Goal: Task Accomplishment & Management: Manage account settings

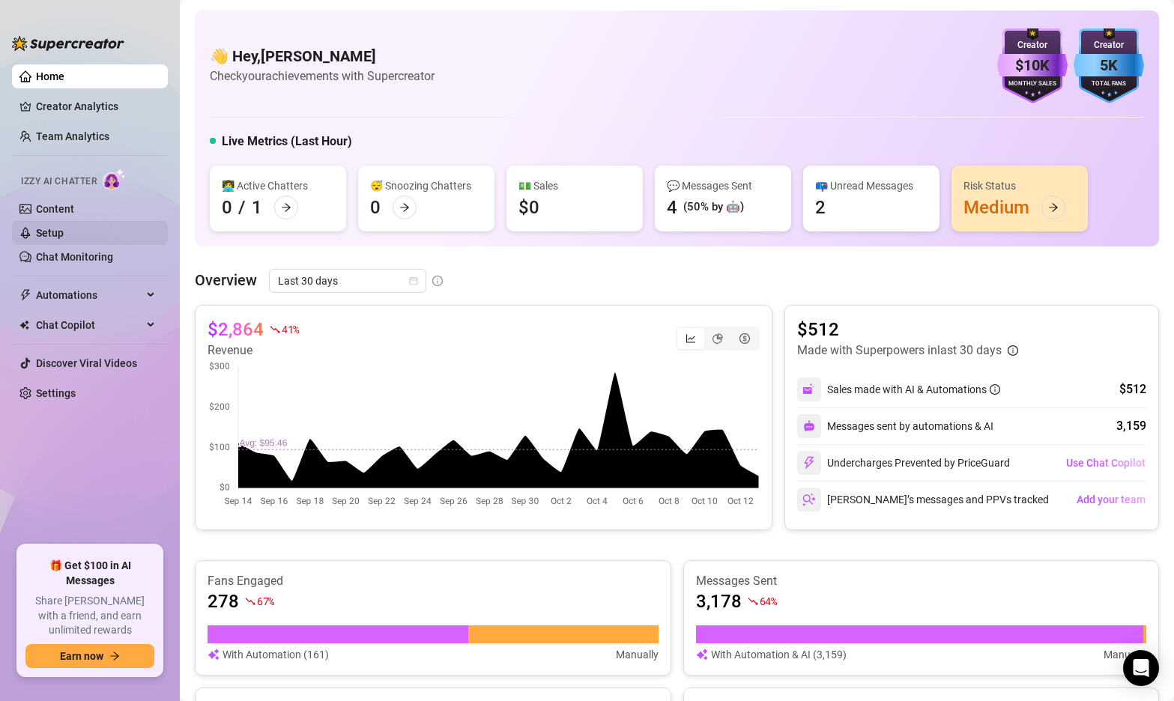
click at [63, 239] on link "Setup" at bounding box center [50, 233] width 28 height 12
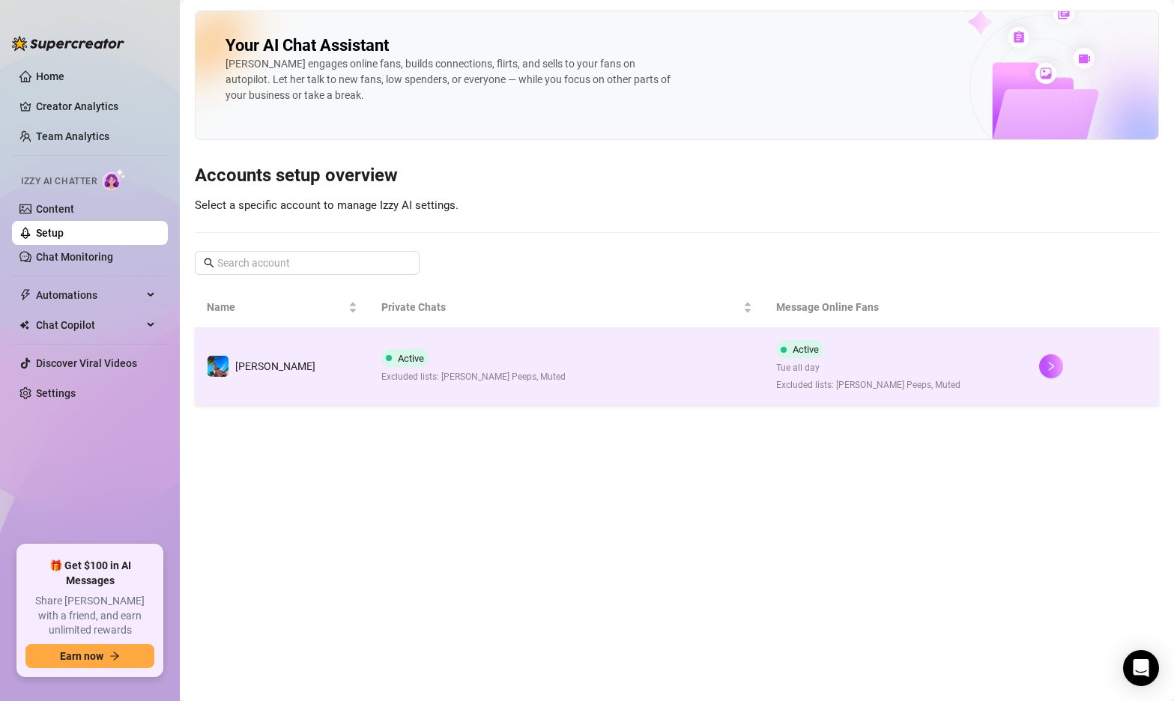
click at [590, 354] on td "Active Excluded lists: [PERSON_NAME] Peeps, Muted" at bounding box center [566, 366] width 395 height 77
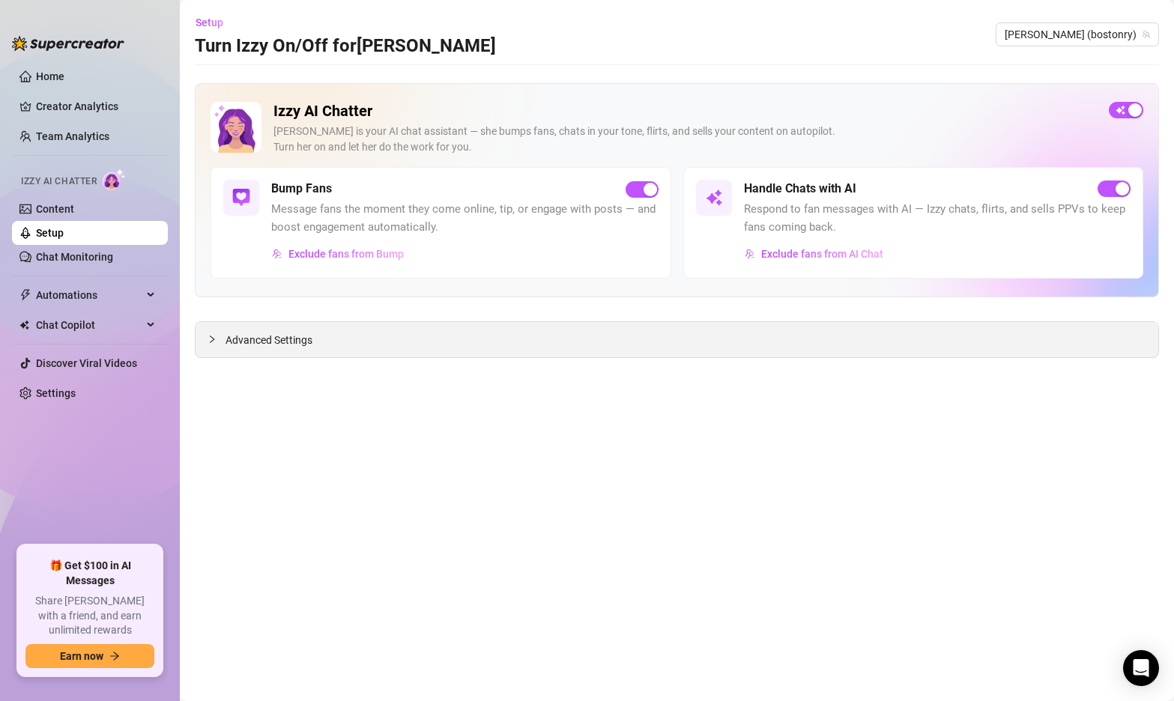
click at [274, 344] on span "Advanced Settings" at bounding box center [269, 340] width 87 height 16
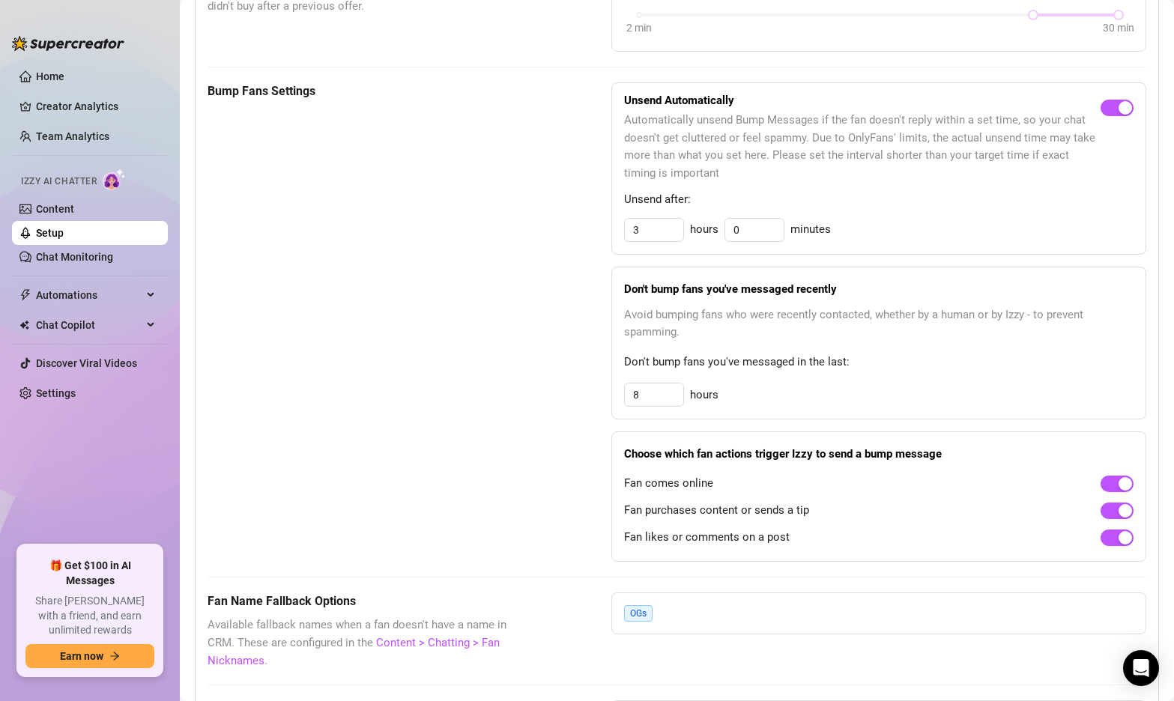
scroll to position [1261, 0]
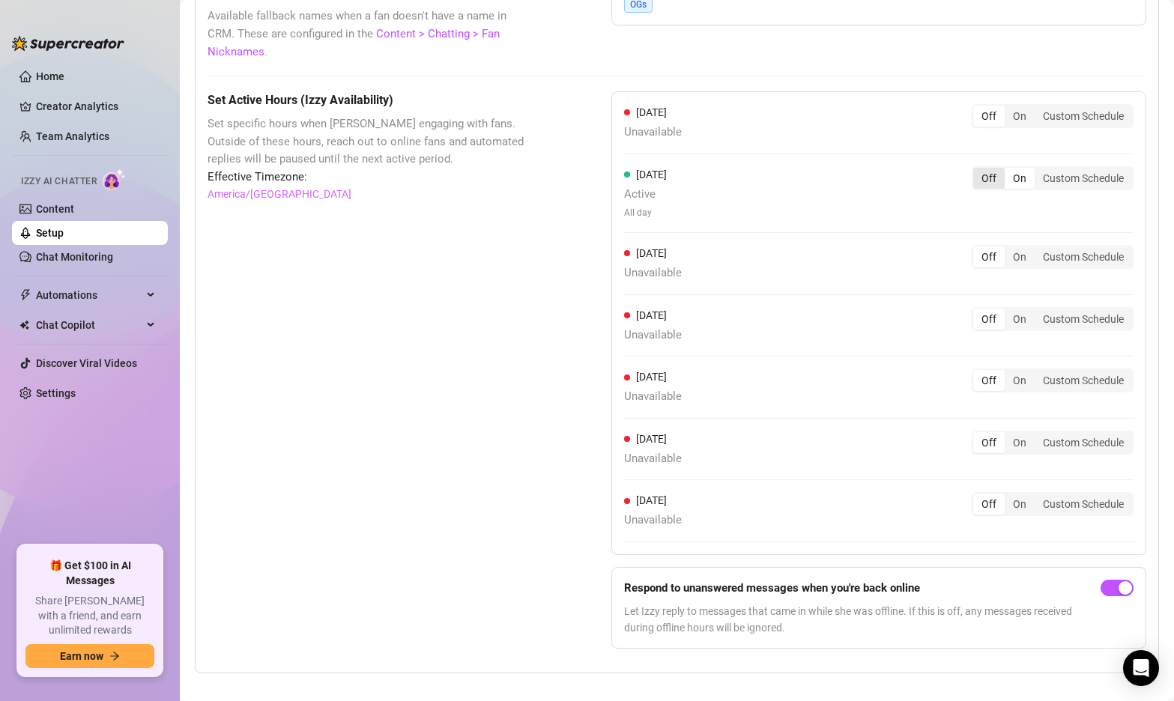
click at [988, 168] on div "Off" at bounding box center [988, 178] width 31 height 21
click at [977, 170] on input "Off" at bounding box center [977, 170] width 0 height 0
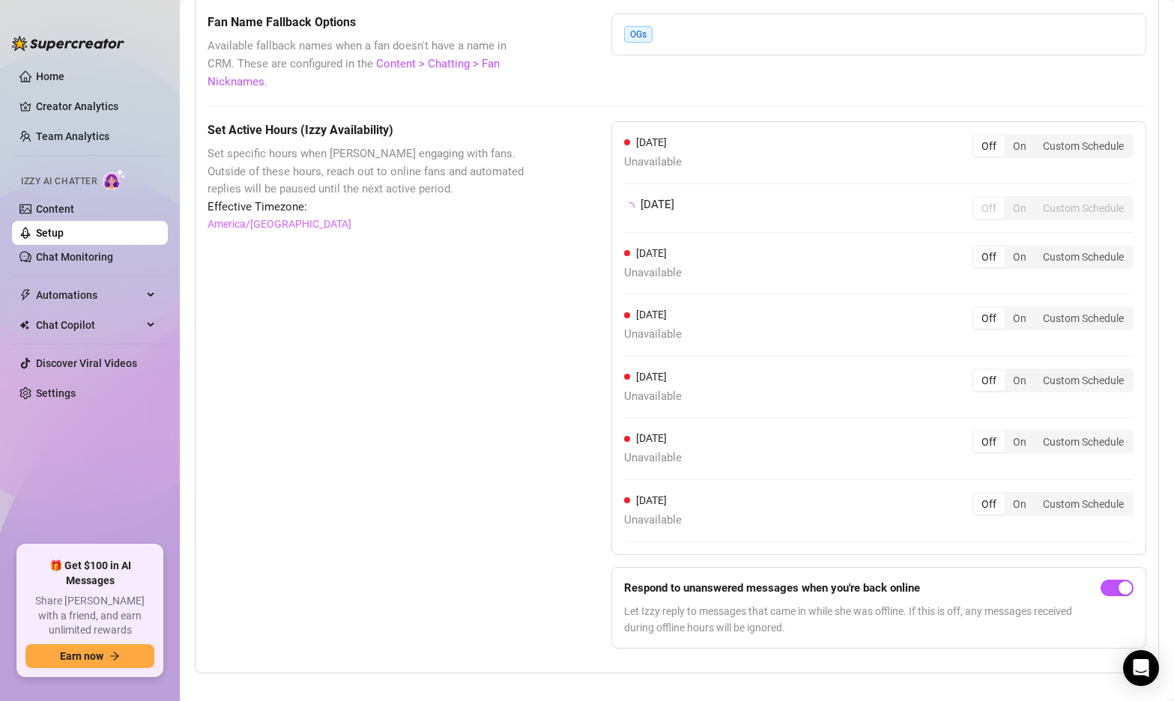
scroll to position [1245, 0]
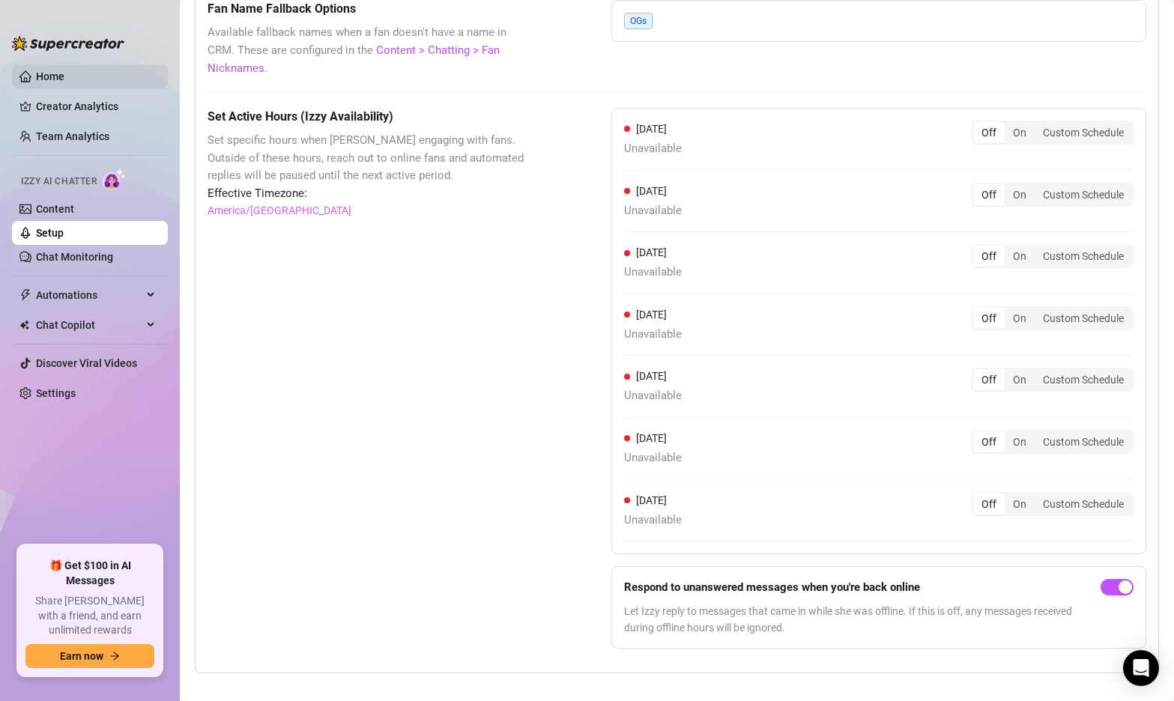
click at [49, 72] on link "Home" at bounding box center [50, 76] width 28 height 12
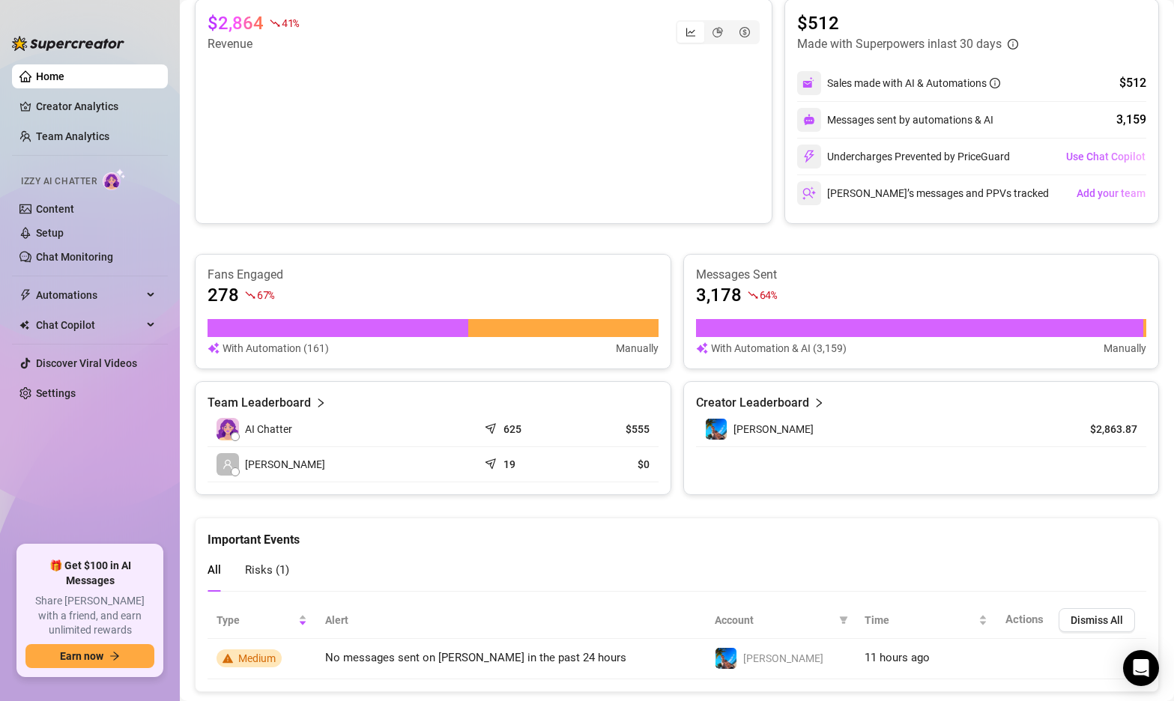
scroll to position [342, 0]
